Goal: Register for event/course

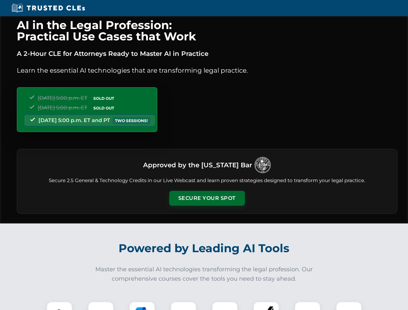
click at [207, 198] on button "Secure Your Spot" at bounding box center [207, 198] width 76 height 15
click at [59, 306] on img at bounding box center [59, 314] width 19 height 19
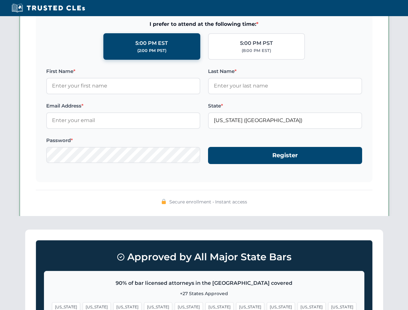
click at [236, 306] on span "[US_STATE]" at bounding box center [250, 306] width 28 height 9
click at [297, 306] on span "[US_STATE]" at bounding box center [311, 306] width 28 height 9
